Goal: Transaction & Acquisition: Subscribe to service/newsletter

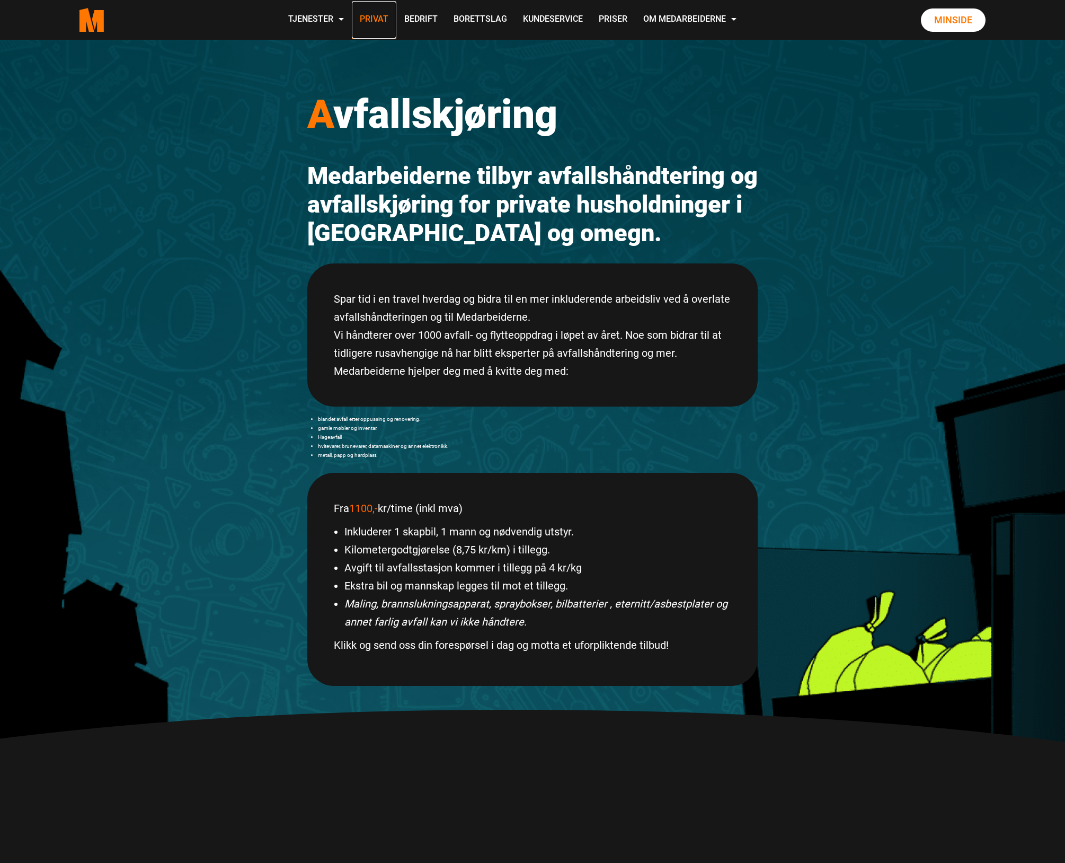
click at [375, 18] on link "Privat" at bounding box center [374, 20] width 45 height 38
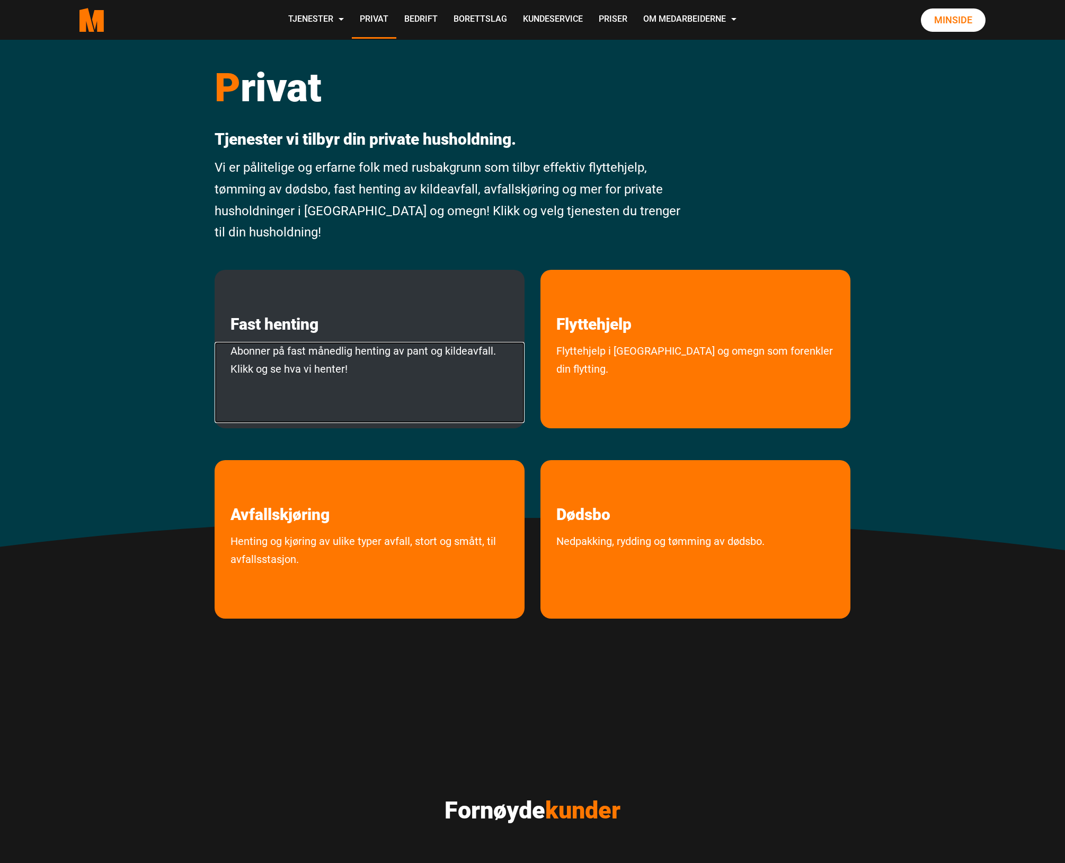
click at [374, 358] on link "Abonner på fast månedlig henting av pant og kildeavfall. Klikk og se hva vi hen…" at bounding box center [370, 382] width 310 height 81
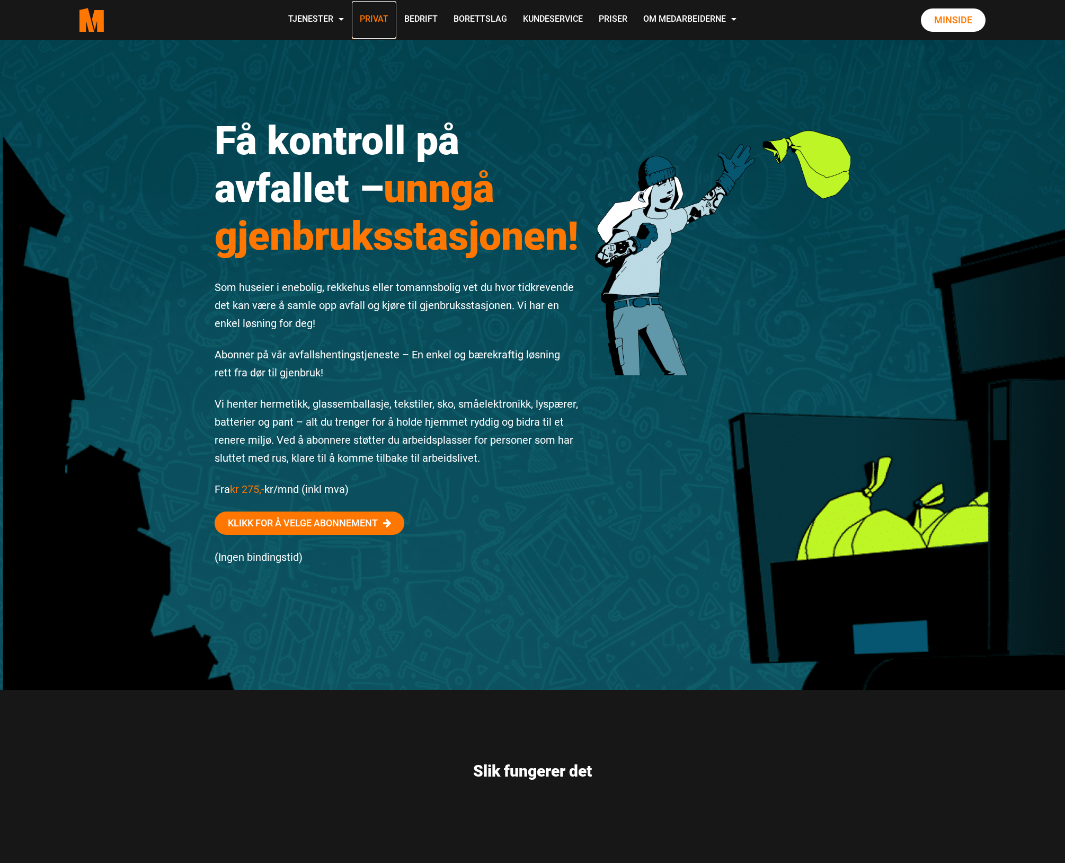
click at [381, 24] on link "Privat" at bounding box center [374, 20] width 45 height 38
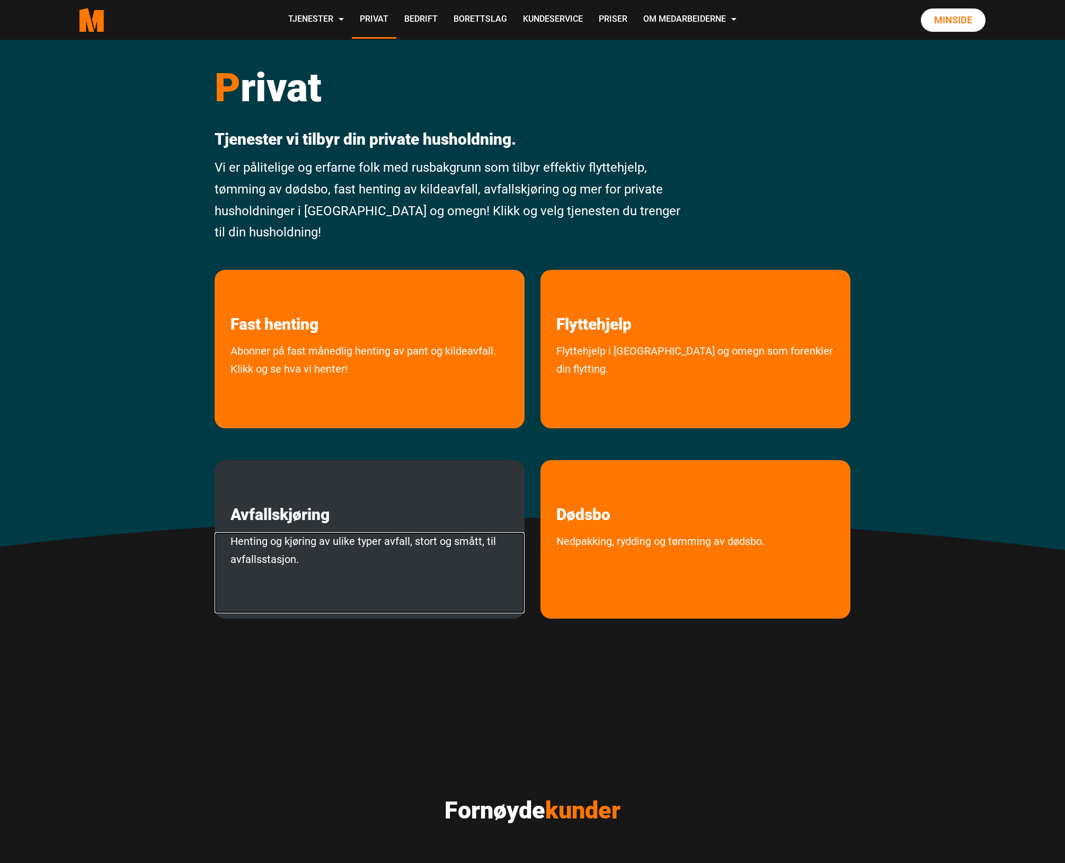
click at [362, 537] on link "Henting og kjøring av ulike typer avfall, stort og smått, til avfallsstasjon." at bounding box center [370, 572] width 310 height 81
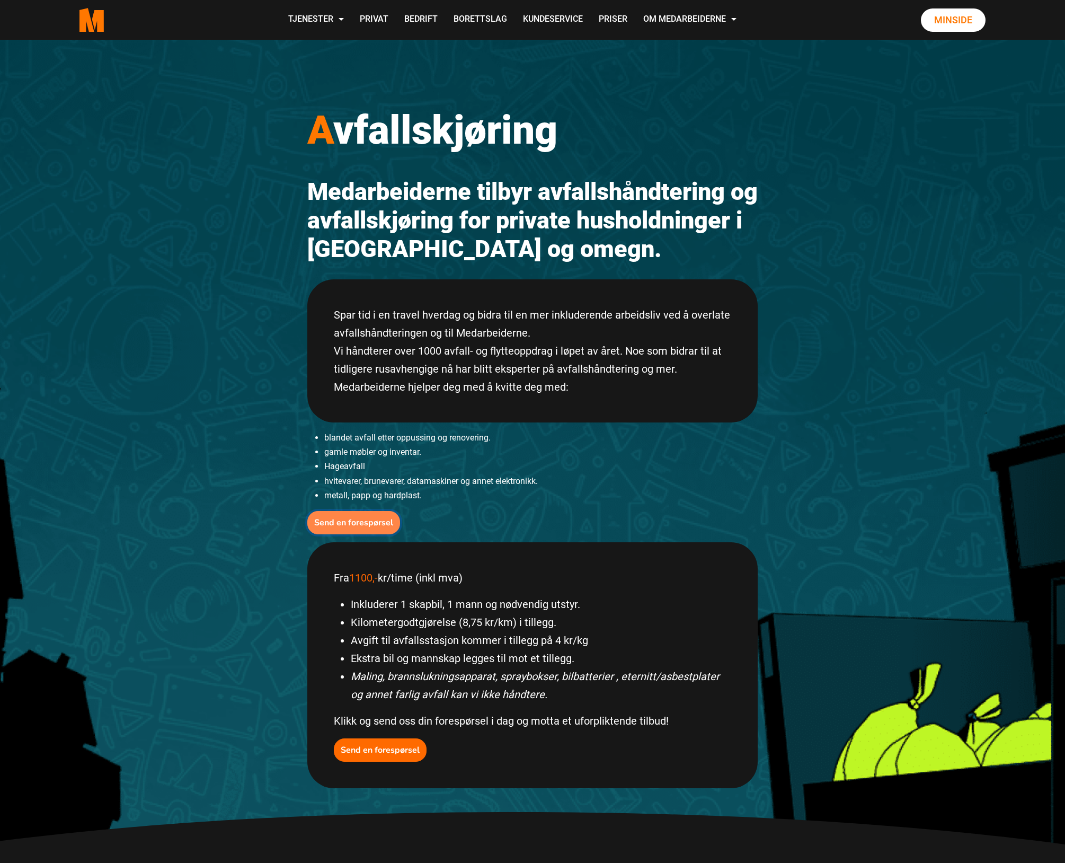
click at [354, 518] on b "Send en forespørsel" at bounding box center [353, 523] width 79 height 12
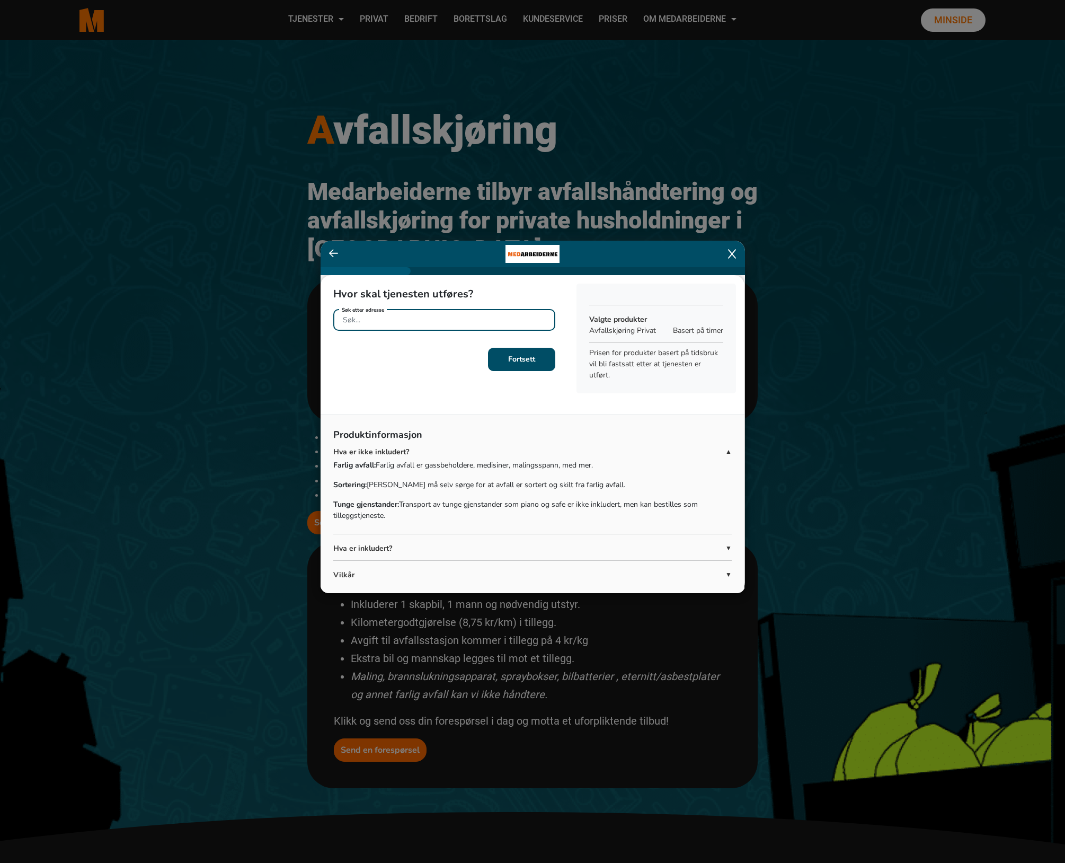
click at [423, 319] on input "Søk etter adresse" at bounding box center [444, 320] width 222 height 22
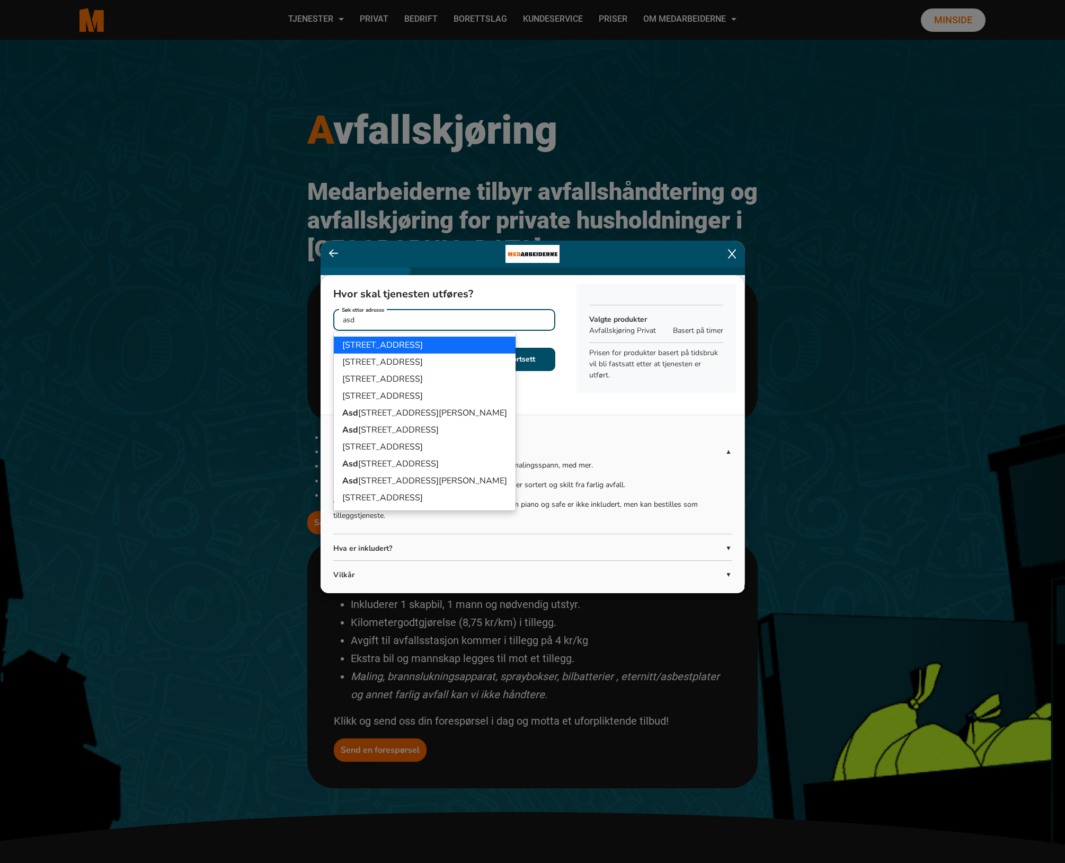
type input "asd"
click at [736, 252] on icon at bounding box center [732, 254] width 8 height 11
